Goal: Information Seeking & Learning: Find specific fact

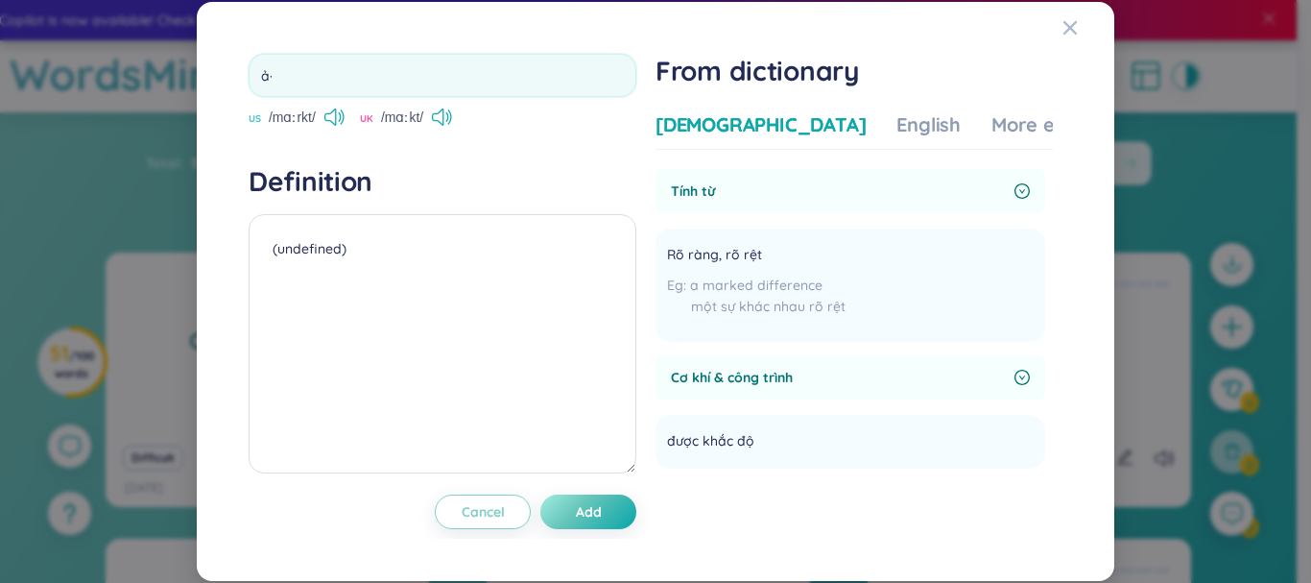
type input "ả"
type input "archery"
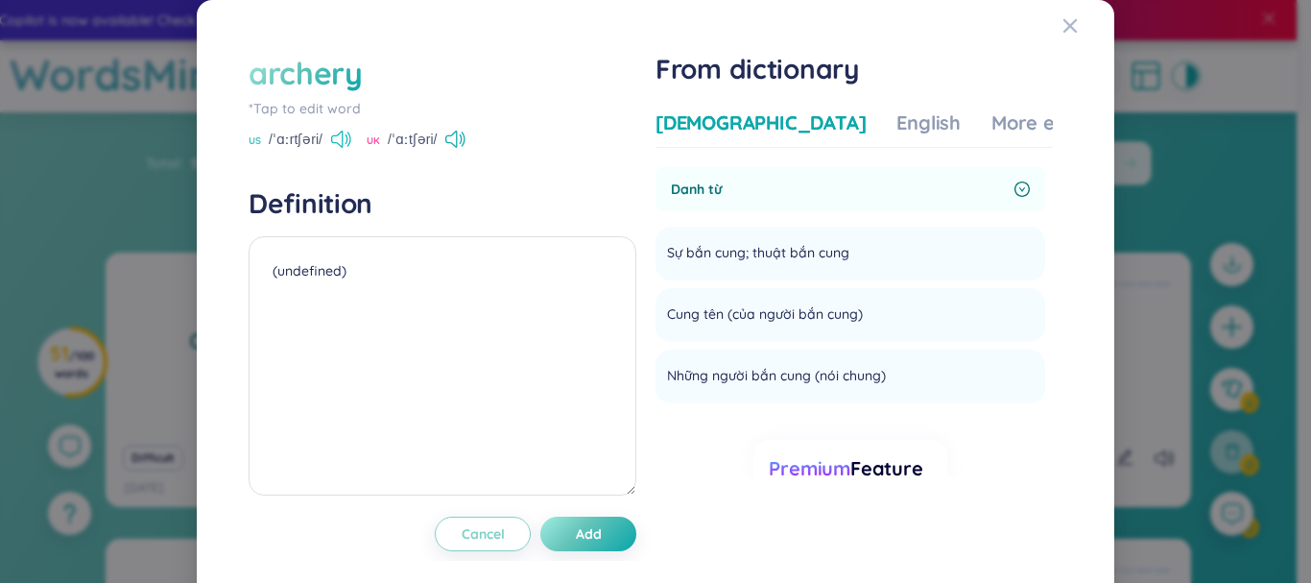
click at [338, 141] on icon at bounding box center [341, 139] width 20 height 17
click at [275, 80] on div "archery" at bounding box center [306, 73] width 114 height 42
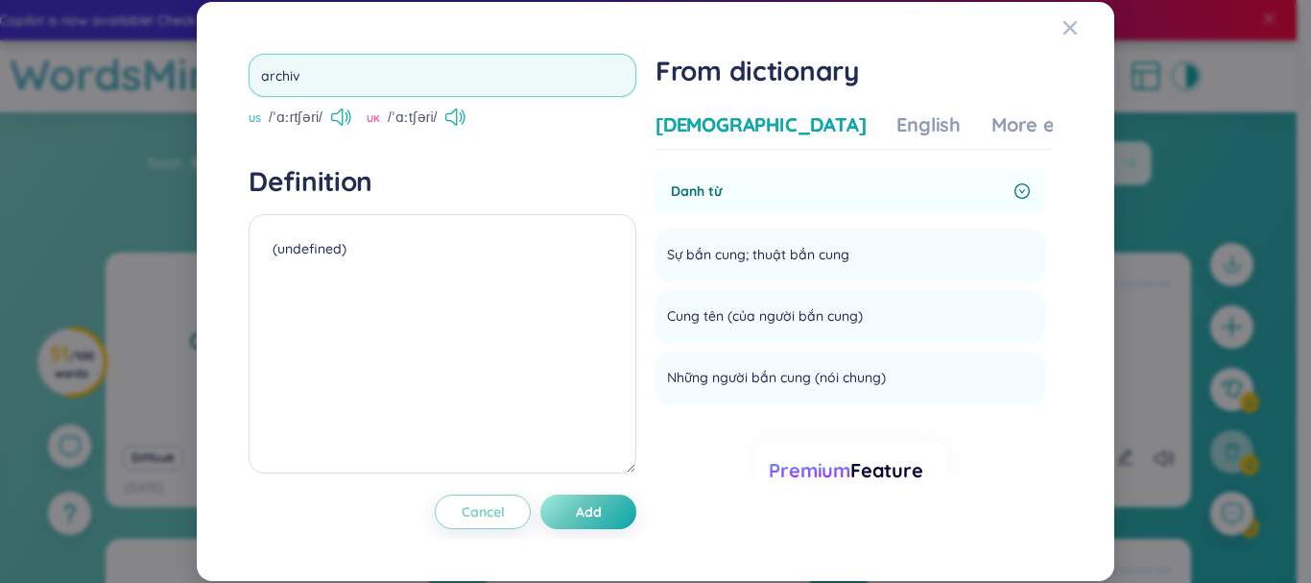
type input "archive"
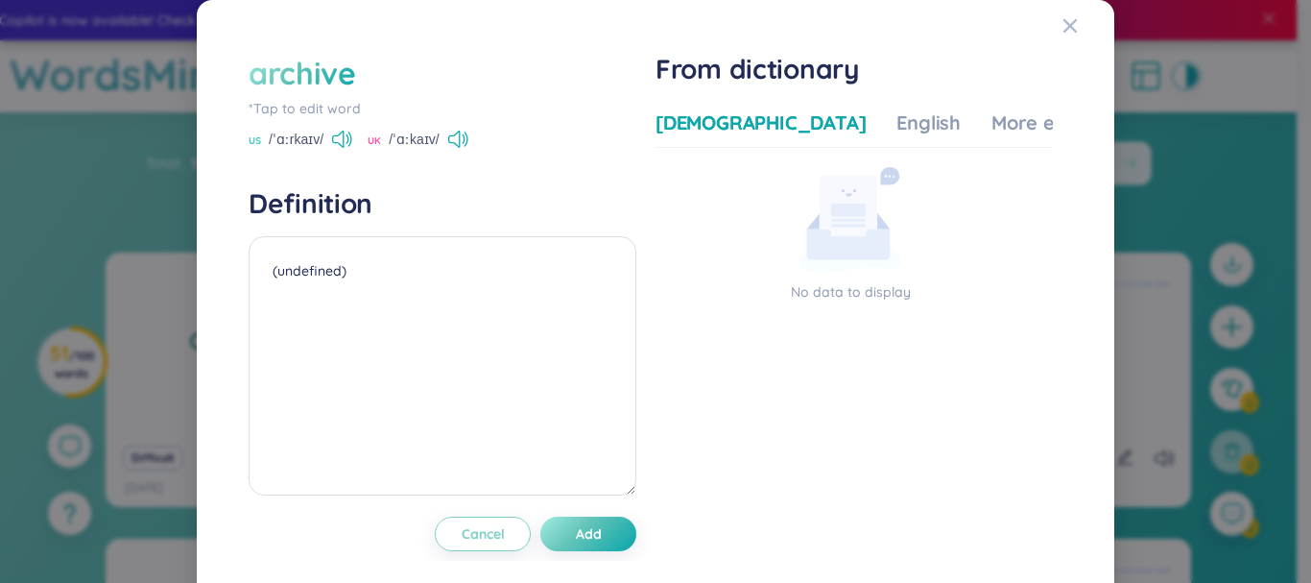
click at [306, 67] on div "archive" at bounding box center [303, 73] width 108 height 42
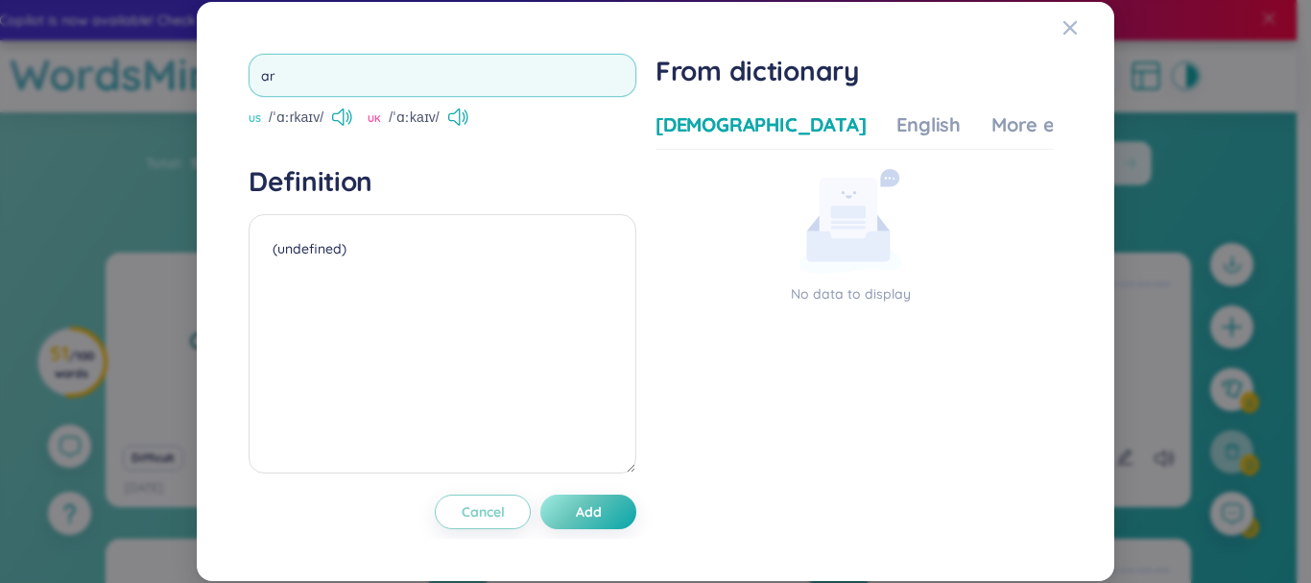
type input "a"
type input "feature"
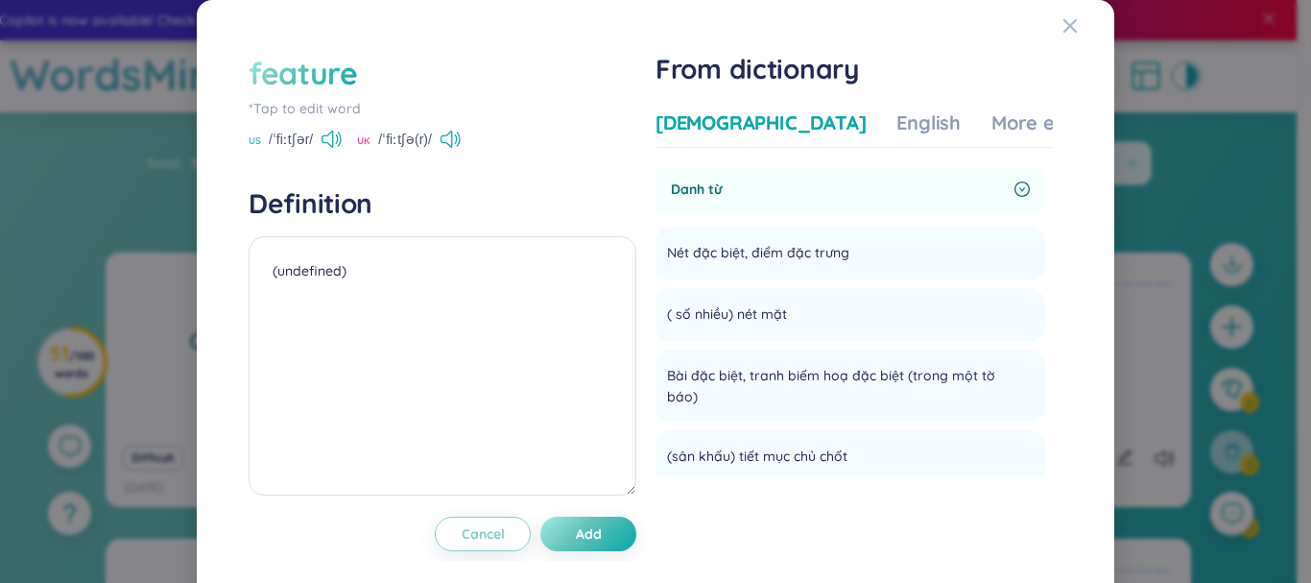
click at [332, 85] on div "feature" at bounding box center [303, 73] width 109 height 42
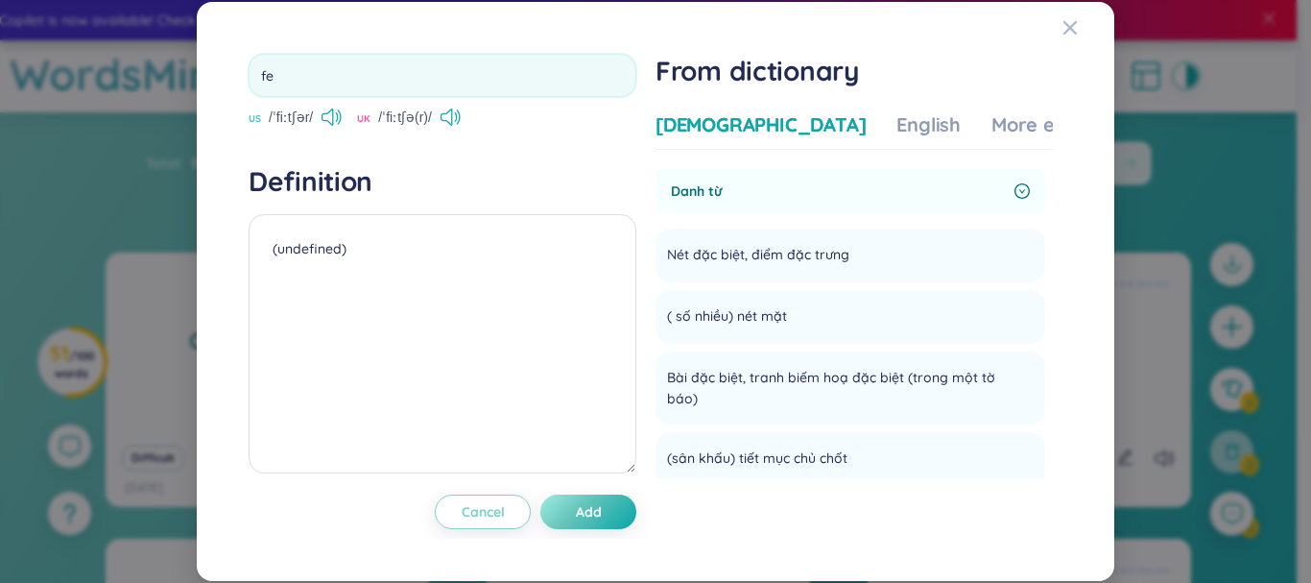
type input "f"
type input "coincide"
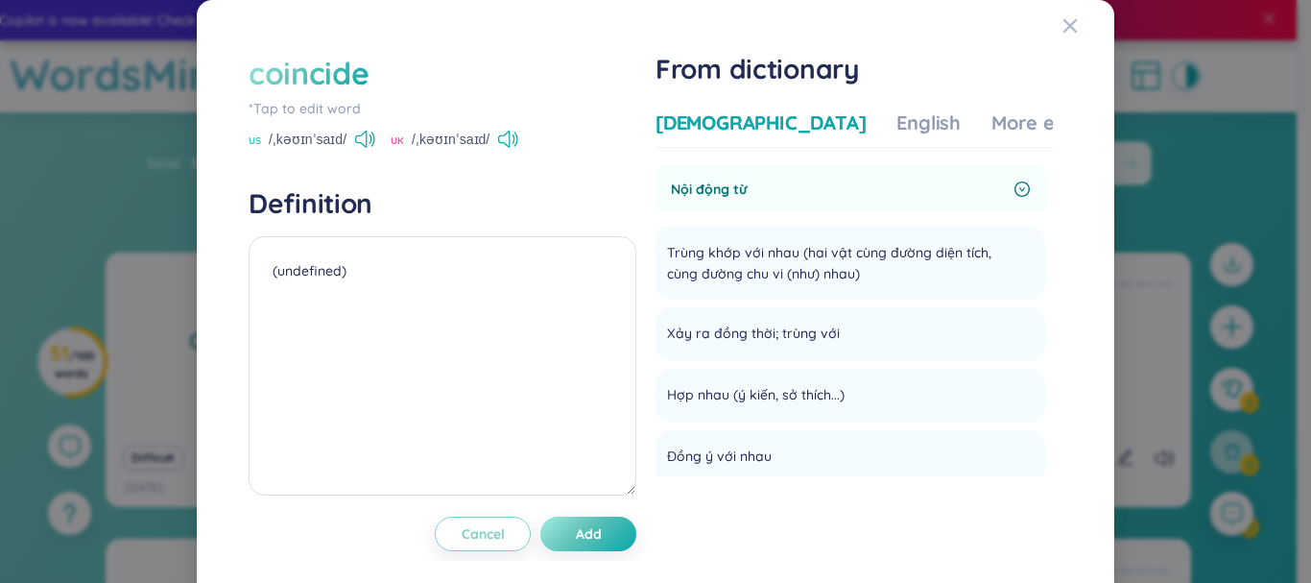
click at [329, 53] on div "coincide" at bounding box center [309, 73] width 120 height 42
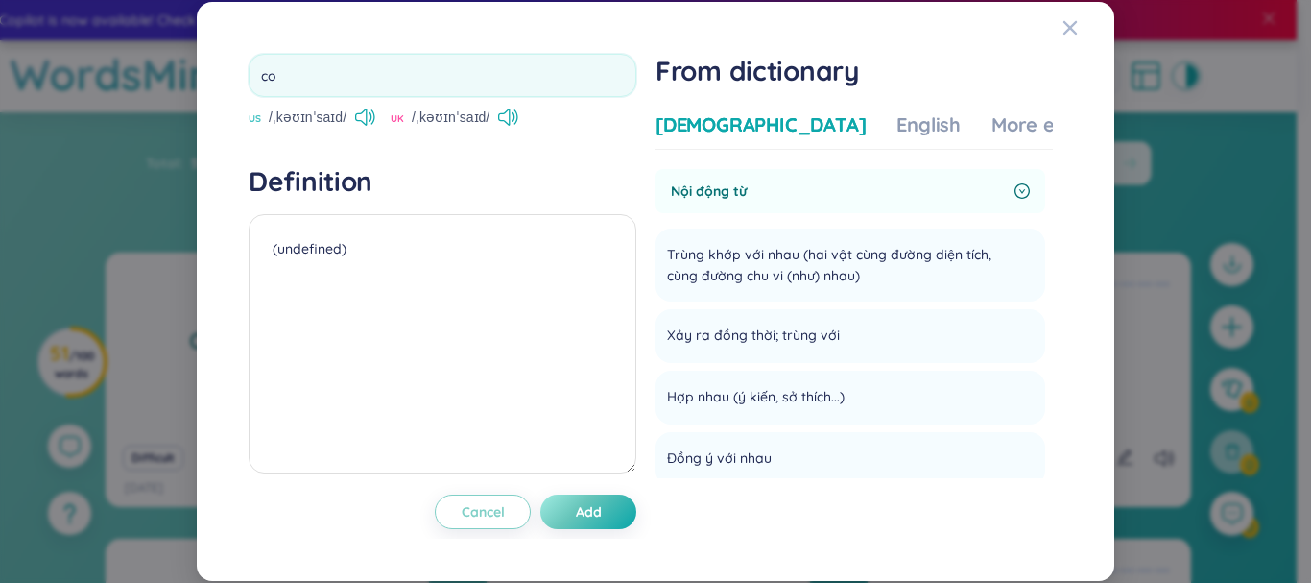
type input "c"
type input "allegedly"
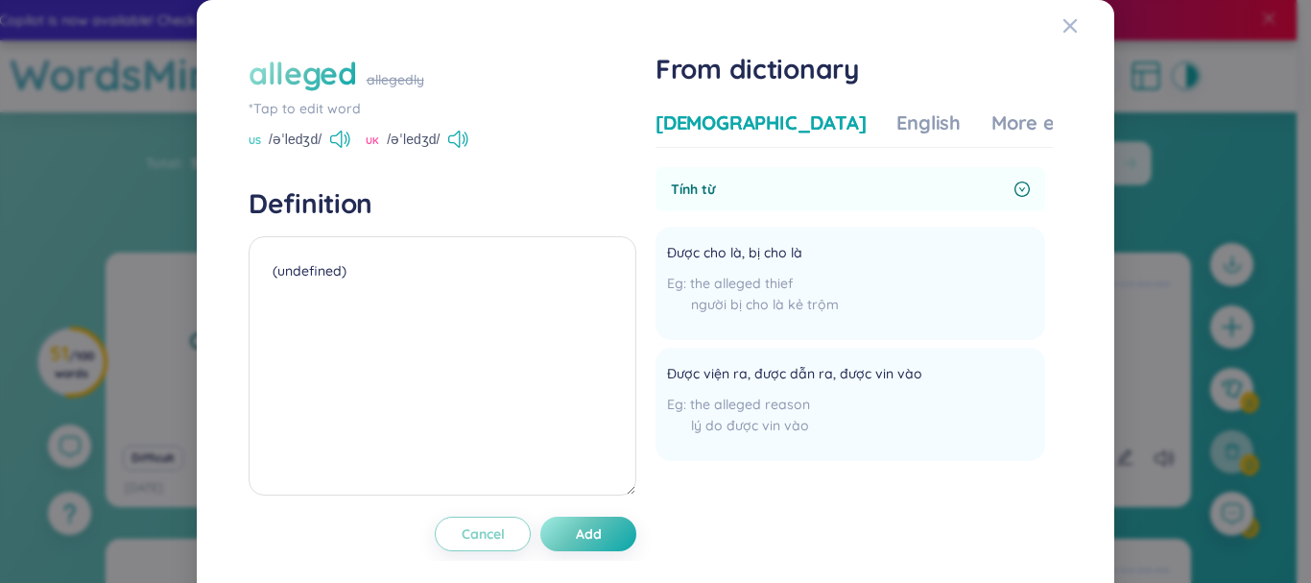
click at [352, 77] on div "alleged" at bounding box center [303, 73] width 108 height 42
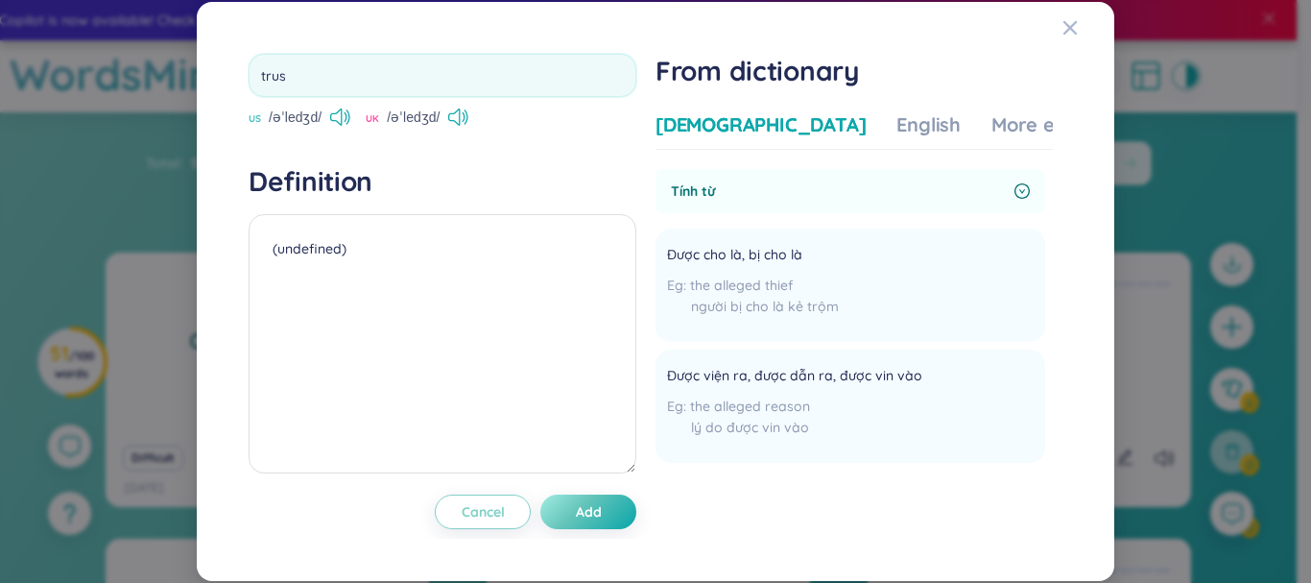
type input "trust"
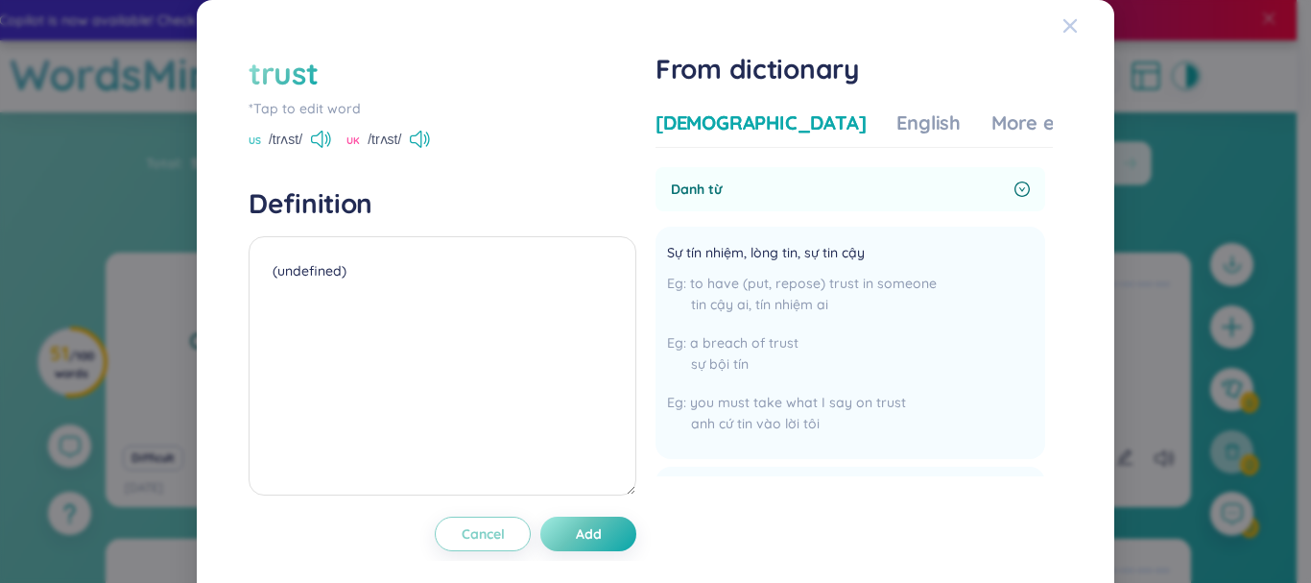
click at [1065, 24] on icon "Close" at bounding box center [1070, 25] width 15 height 15
